Goal: Find specific page/section: Find specific page/section

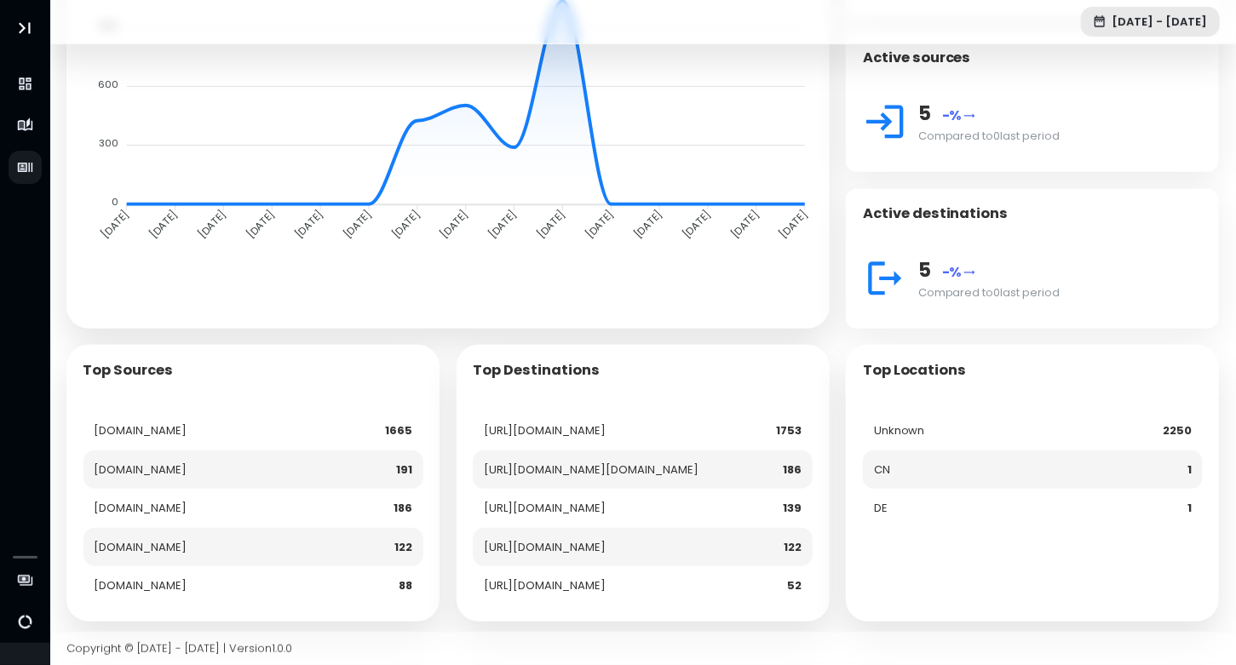
scroll to position [255, 0]
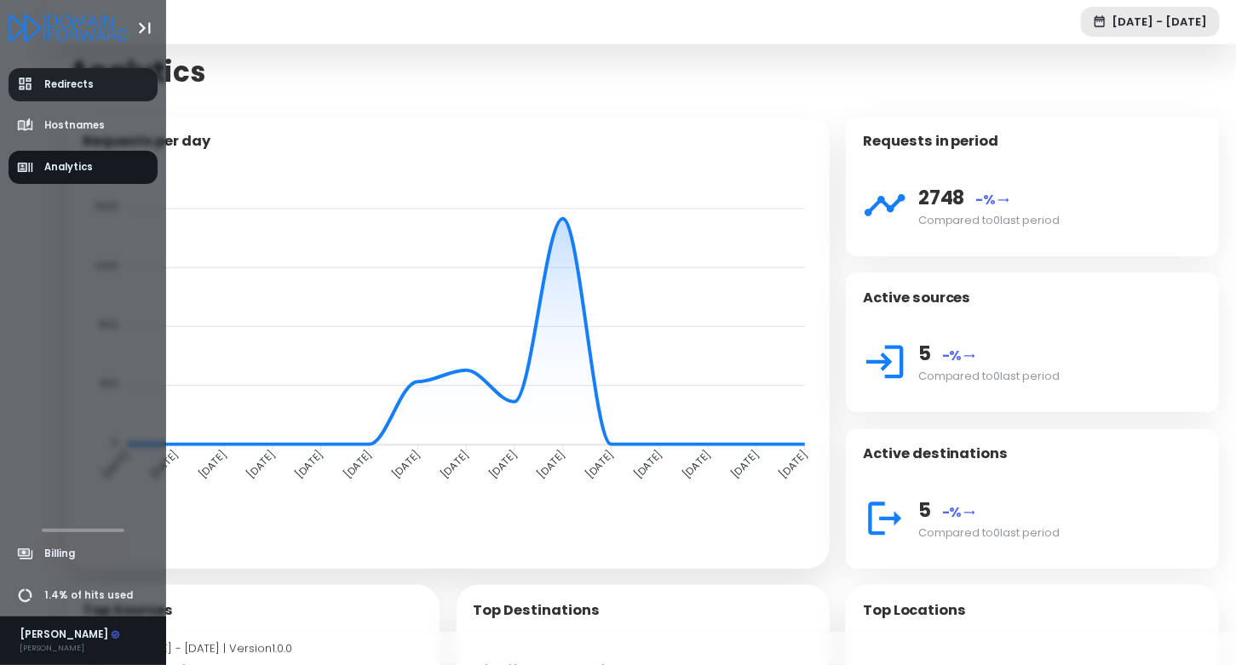
click at [20, 91] on icon "aside-dashboard" at bounding box center [25, 84] width 17 height 17
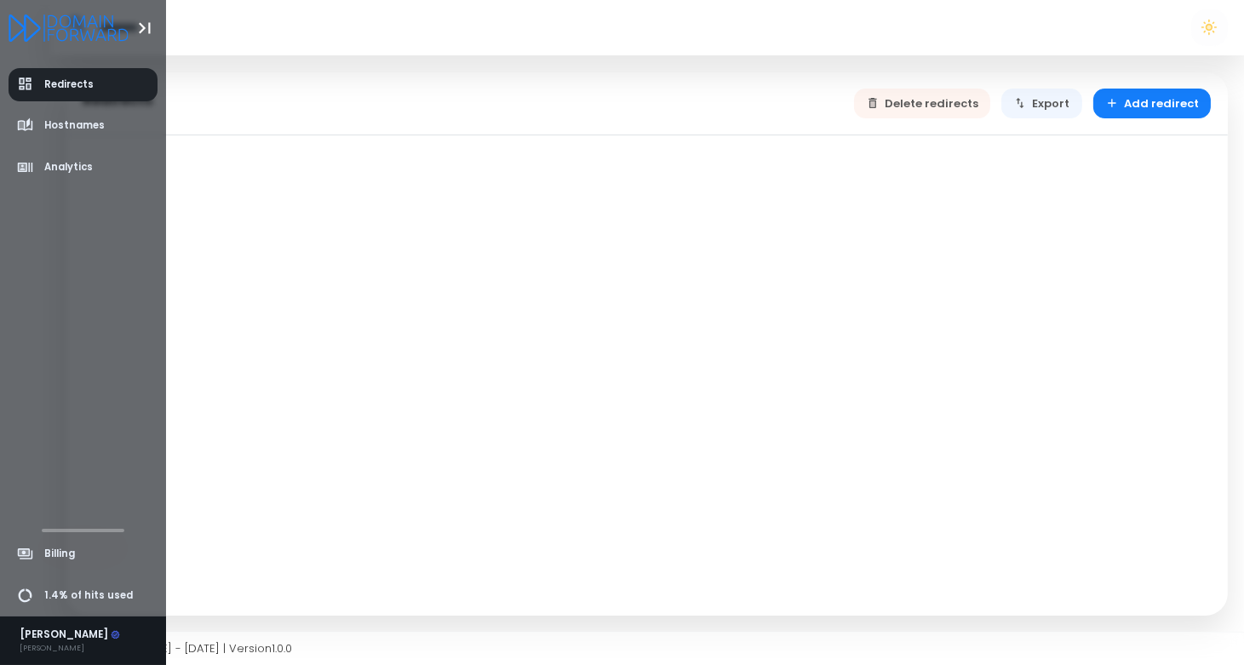
select select "**"
